Goal: Task Accomplishment & Management: Use online tool/utility

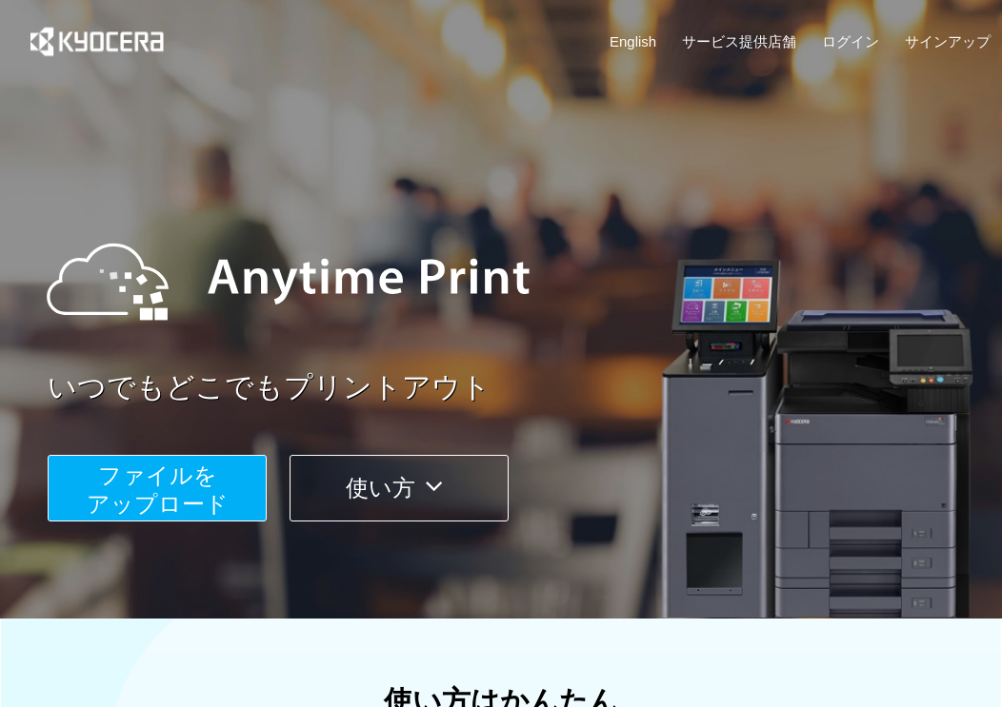
click at [181, 486] on span "ファイルを ​​アップロード" at bounding box center [158, 490] width 142 height 54
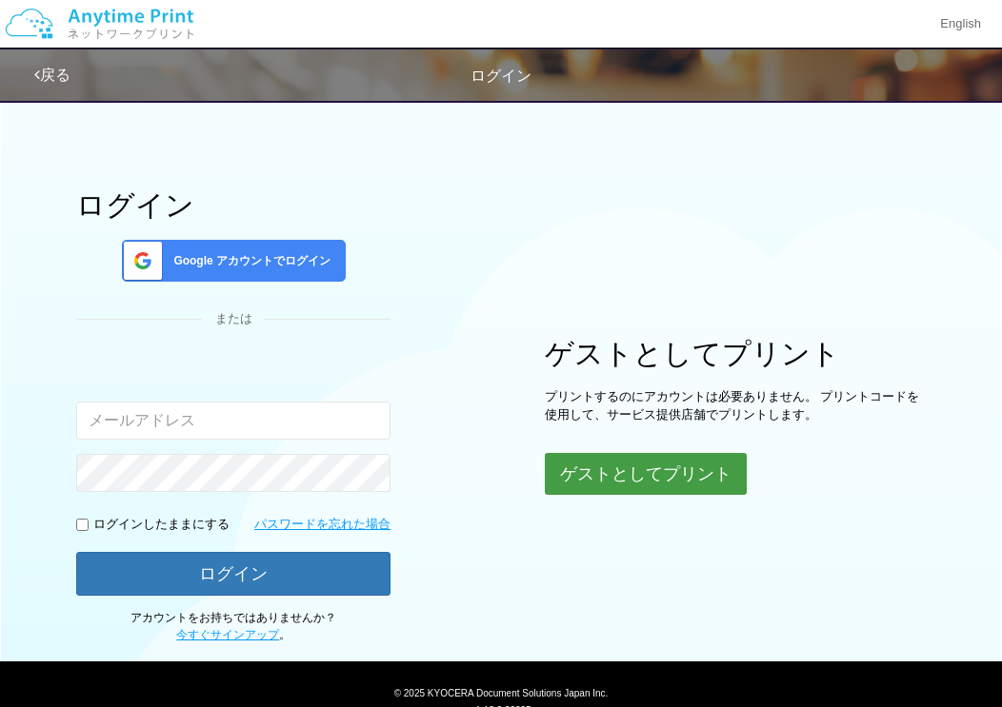
click at [634, 452] on div "ゲストとしてプリント プリントするのにアカウントは必要ありません。 プリントコードを使用して、サービス提供店舗でプリントします。 ゲストとしてプリント" at bounding box center [735, 416] width 381 height 156
click at [652, 479] on button "ゲストとしてプリント" at bounding box center [646, 474] width 202 height 42
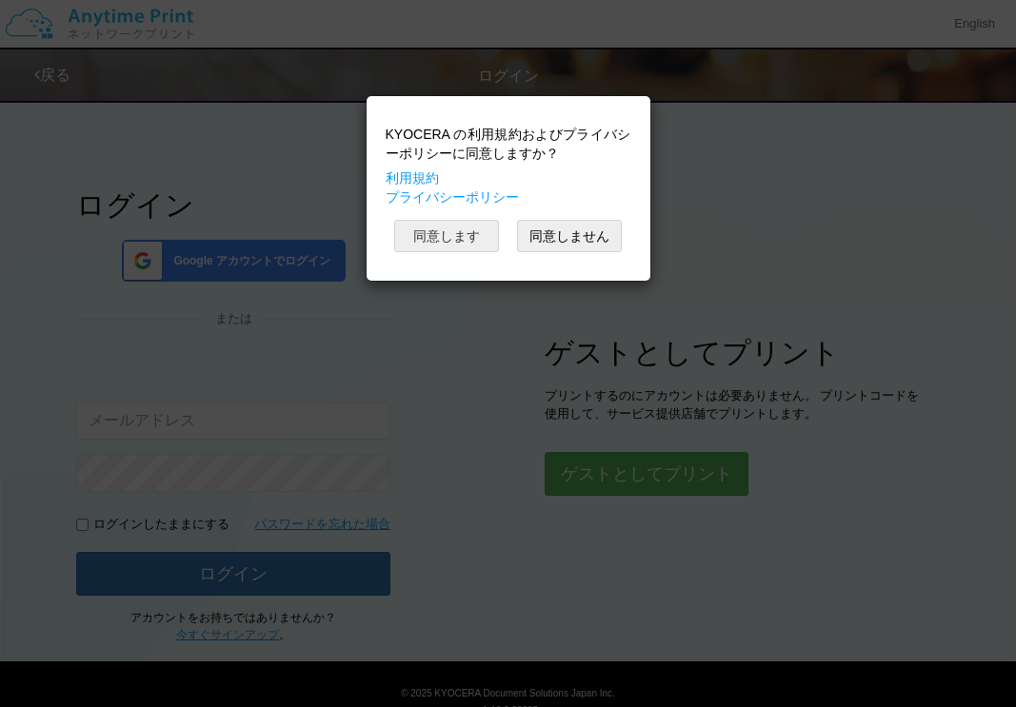
click at [456, 245] on button "同意します" at bounding box center [446, 236] width 105 height 32
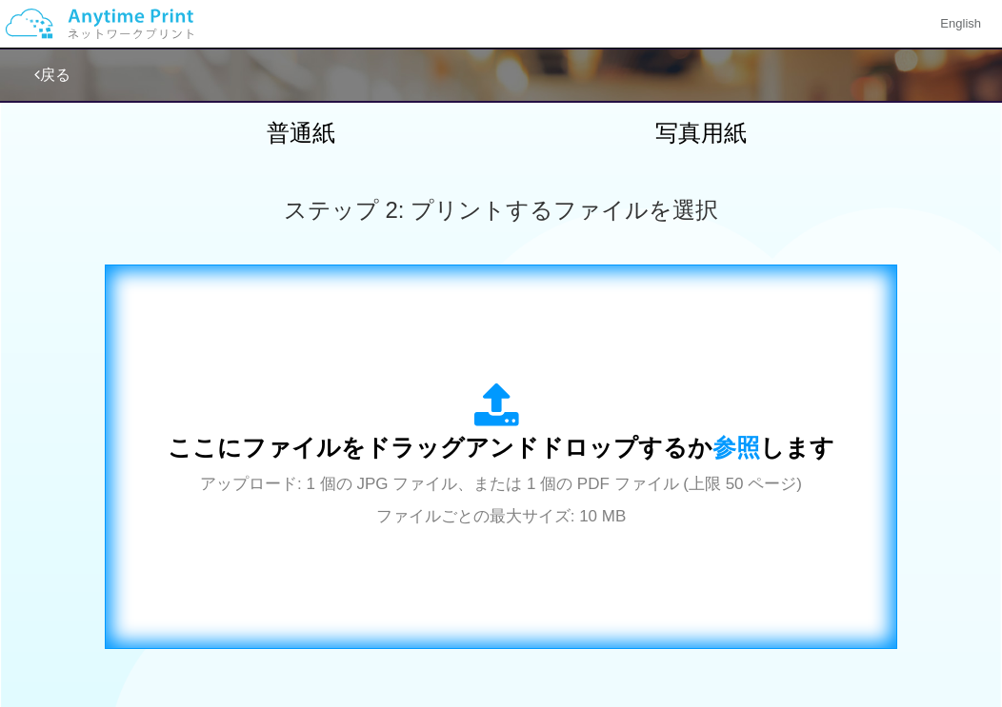
scroll to position [459, 0]
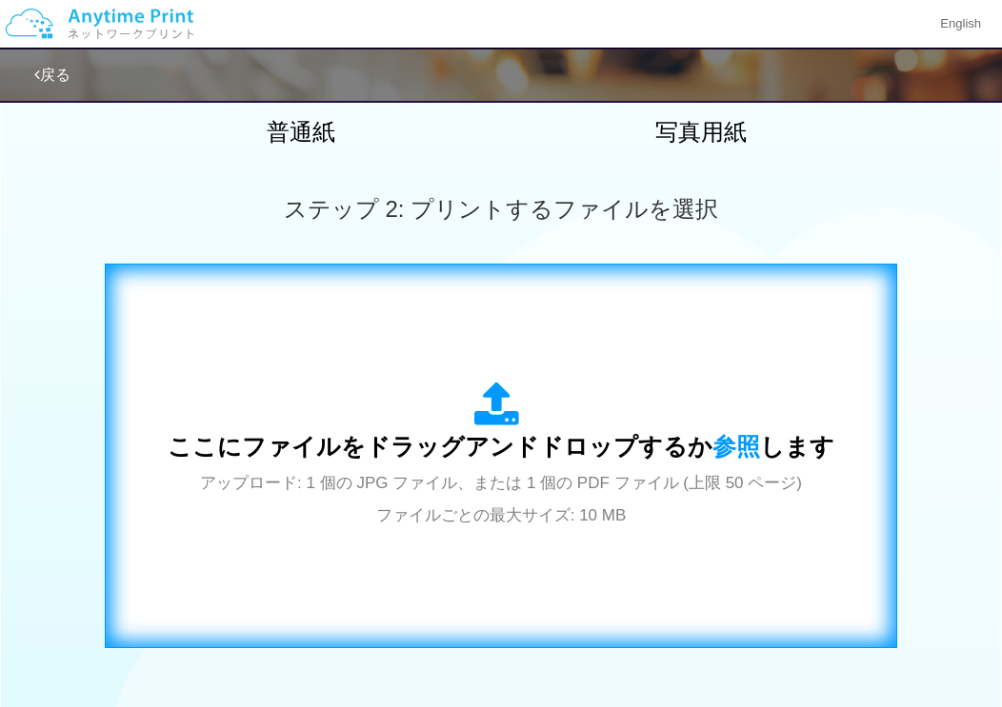
click at [517, 426] on icon at bounding box center [500, 406] width 53 height 48
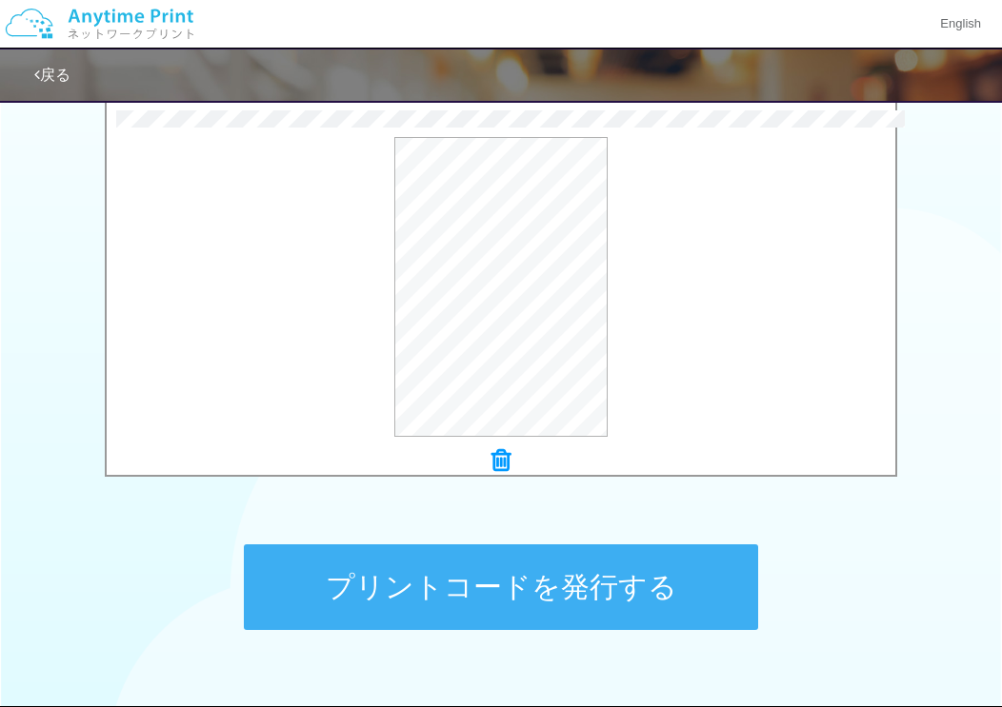
scroll to position [741, 0]
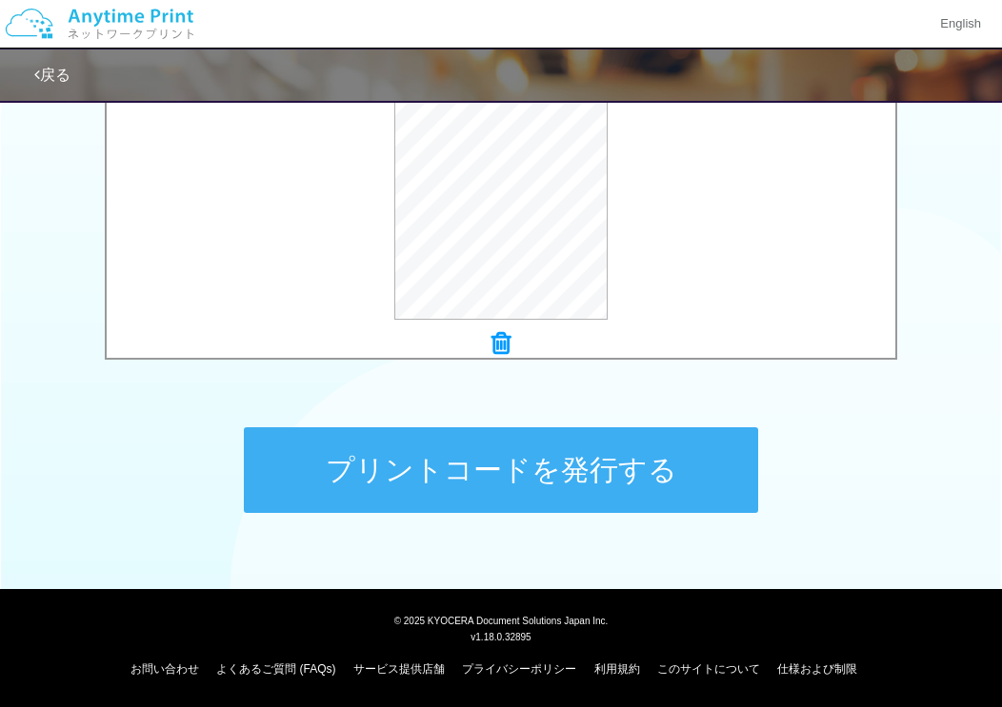
click at [589, 471] on button "プリントコードを発行する" at bounding box center [501, 471] width 514 height 86
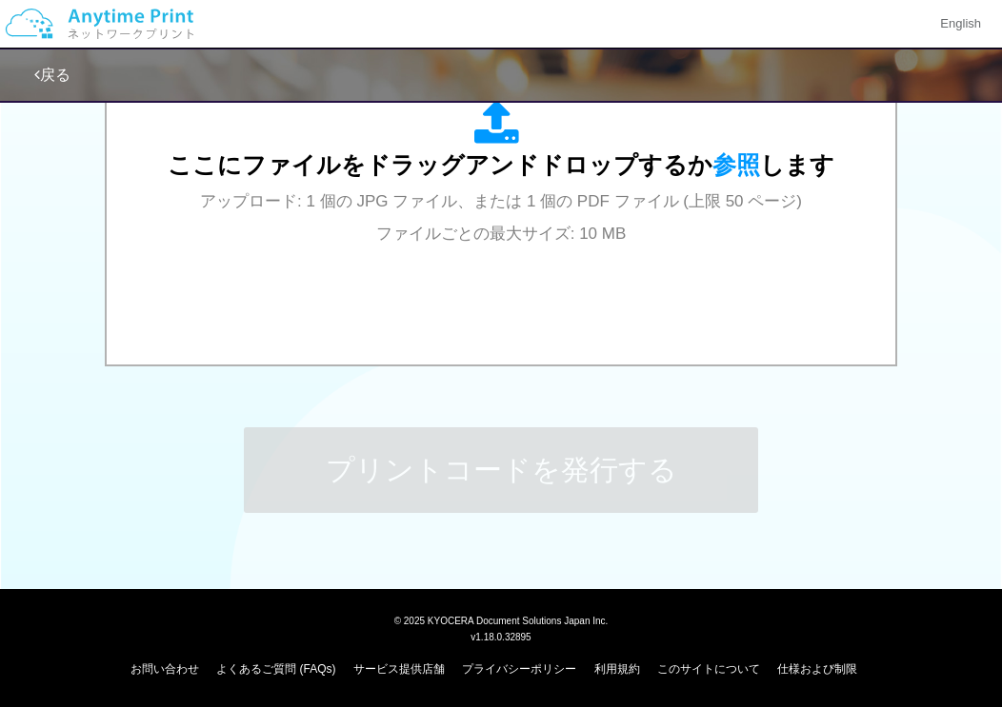
scroll to position [0, 0]
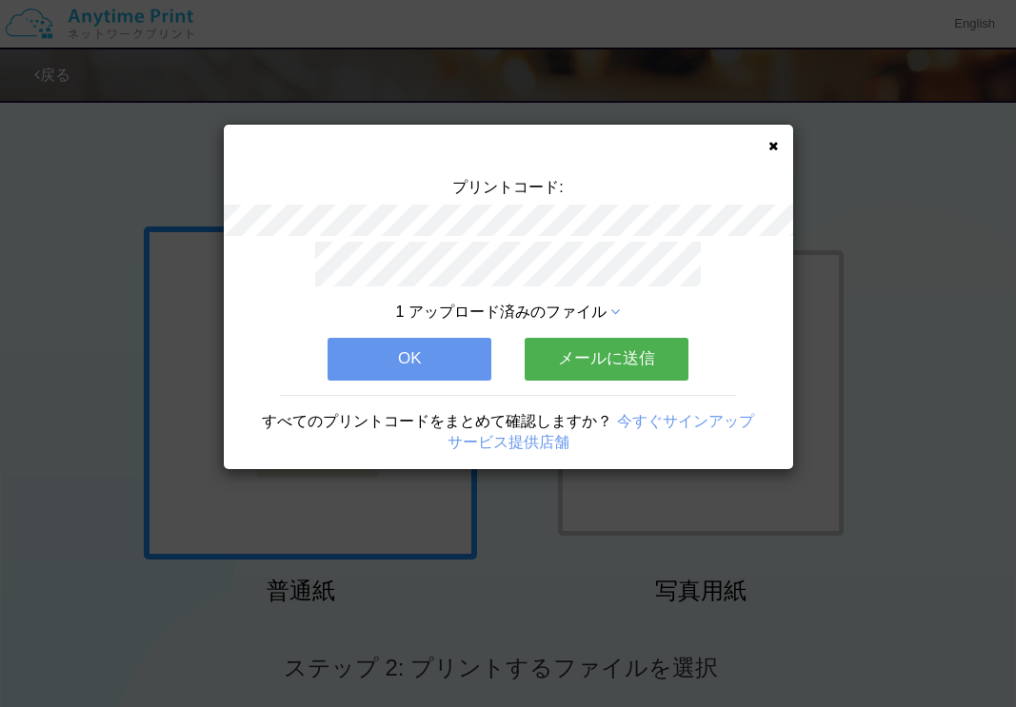
click at [440, 351] on button "OK" at bounding box center [410, 359] width 164 height 42
